Goal: Task Accomplishment & Management: Manage account settings

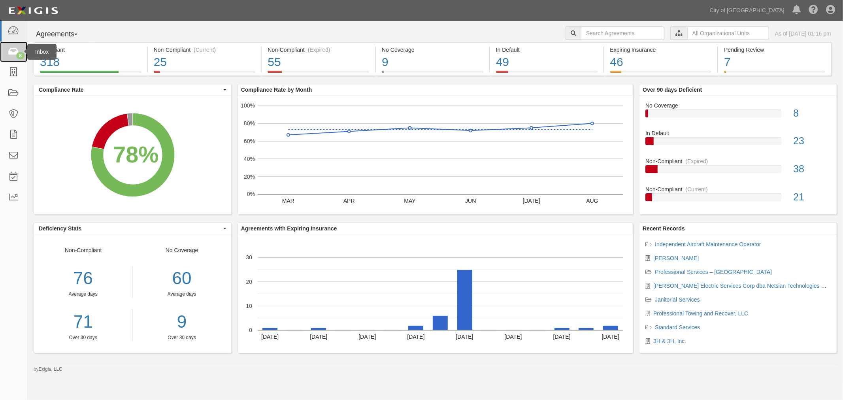
click at [21, 60] on link "8" at bounding box center [13, 52] width 27 height 21
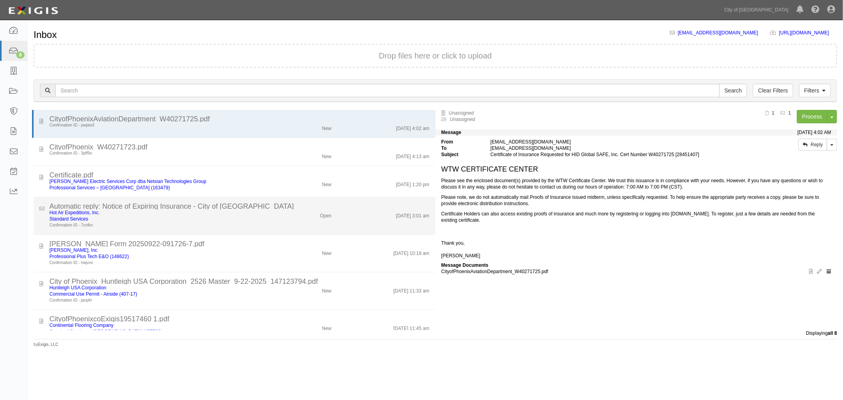
click at [267, 214] on div "Hot Air Expeditions, Inc. Standard Services Confirmation ID - 7cnfkn" at bounding box center [157, 219] width 229 height 19
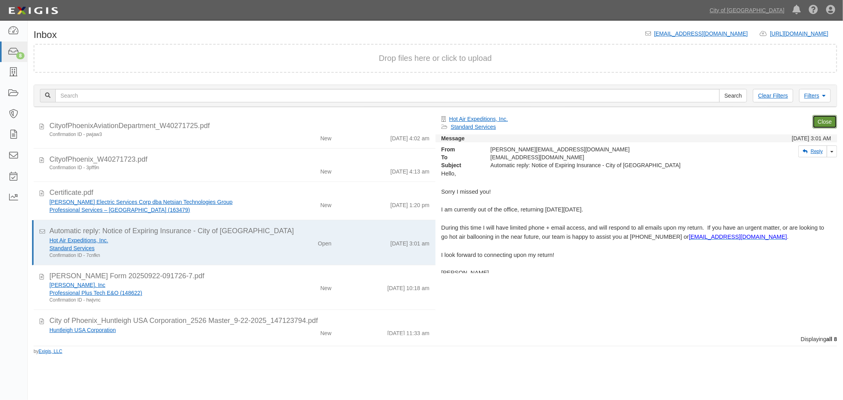
click at [828, 120] on link "Close" at bounding box center [825, 121] width 25 height 13
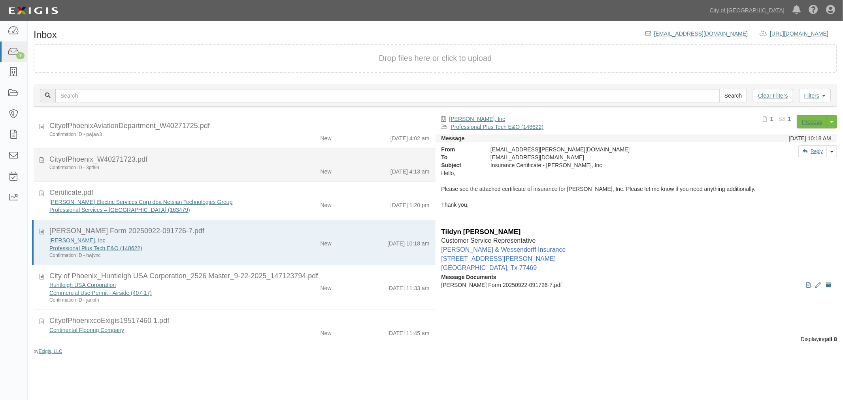
click at [316, 161] on div "CityofPhoenix_W40271723.pdf" at bounding box center [239, 160] width 380 height 10
